Goal: Navigation & Orientation: Find specific page/section

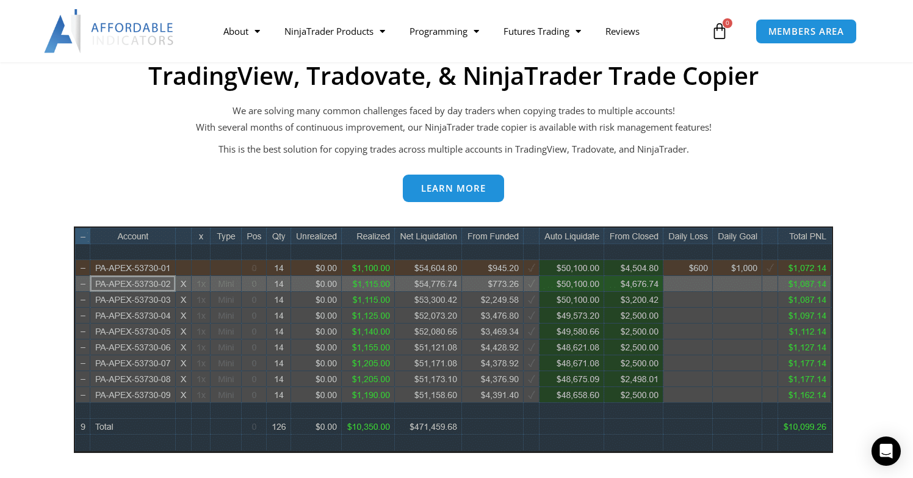
scroll to position [501, 0]
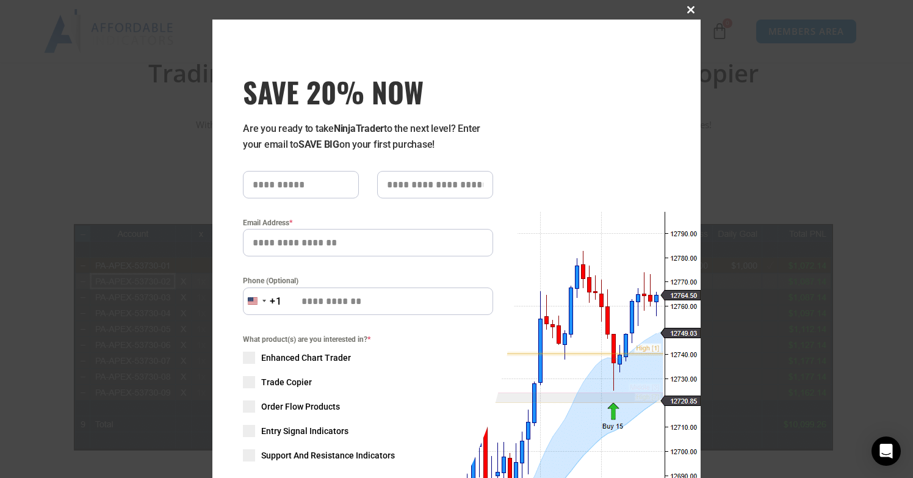
click at [688, 14] on button "Close this module" at bounding box center [691, 10] width 20 height 20
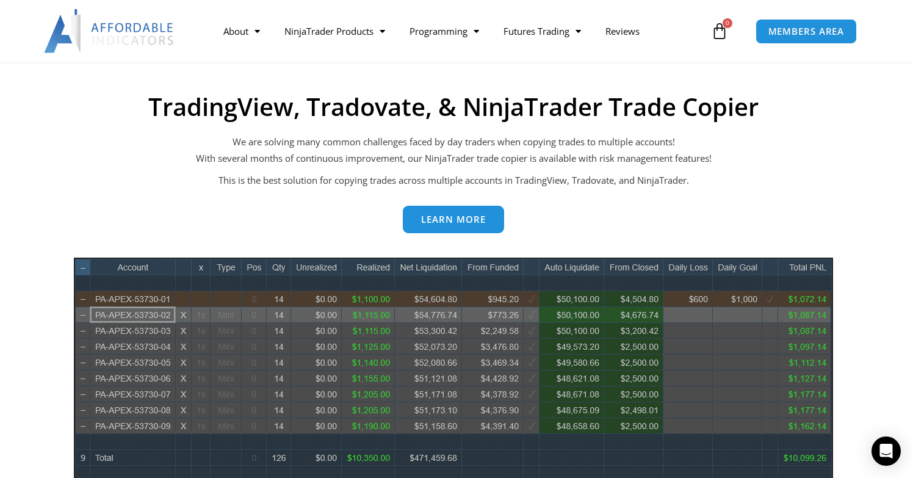
scroll to position [453, 0]
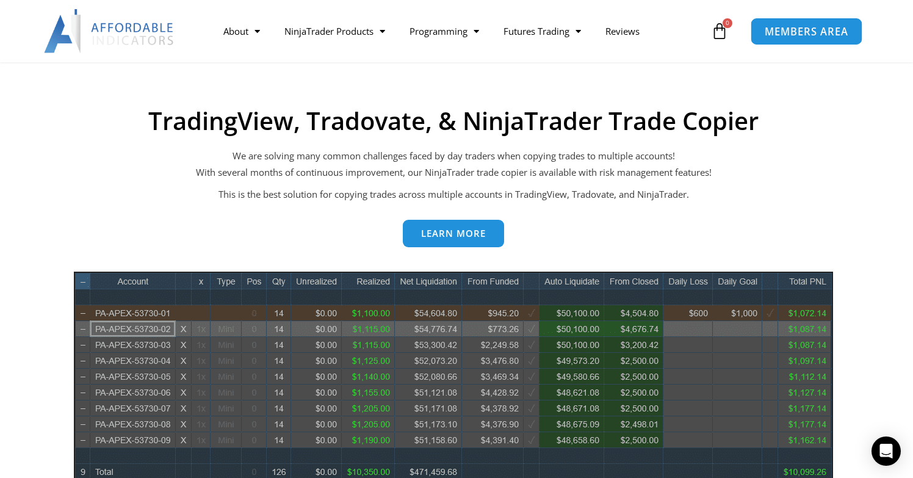
click at [768, 27] on span "MEMBERS AREA" at bounding box center [806, 31] width 84 height 10
